Goal: Browse casually

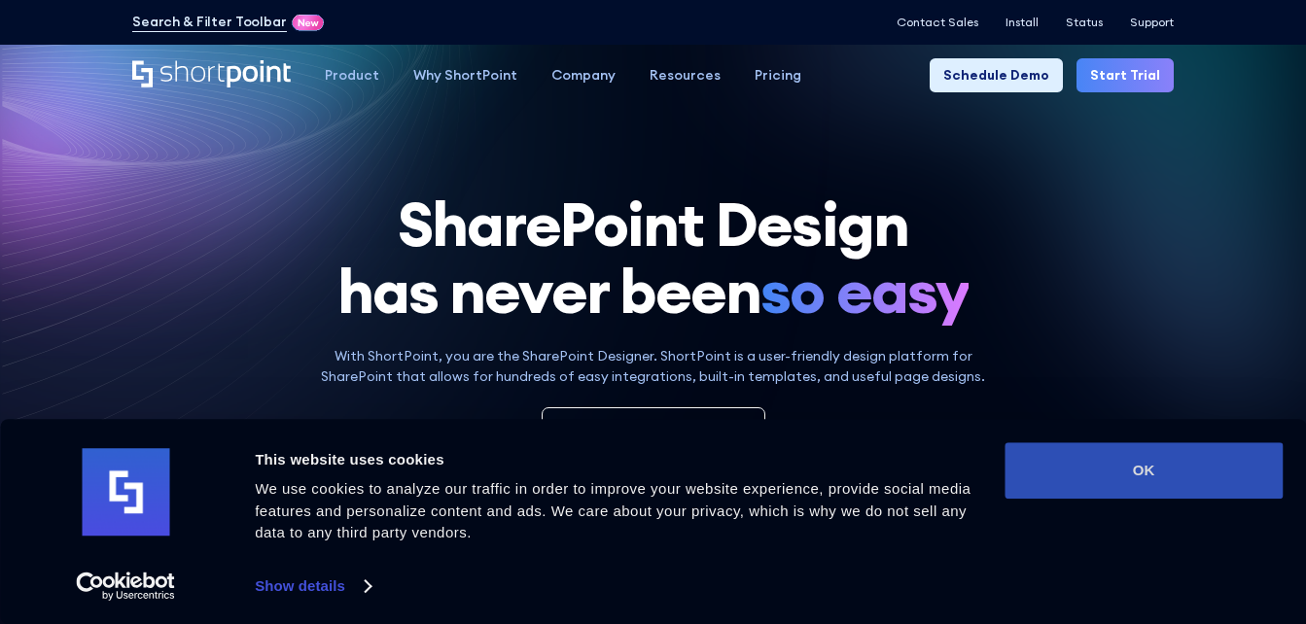
click at [1159, 478] on button "OK" at bounding box center [1144, 470] width 278 height 56
